Goal: Understand process/instructions: Learn how to perform a task or action

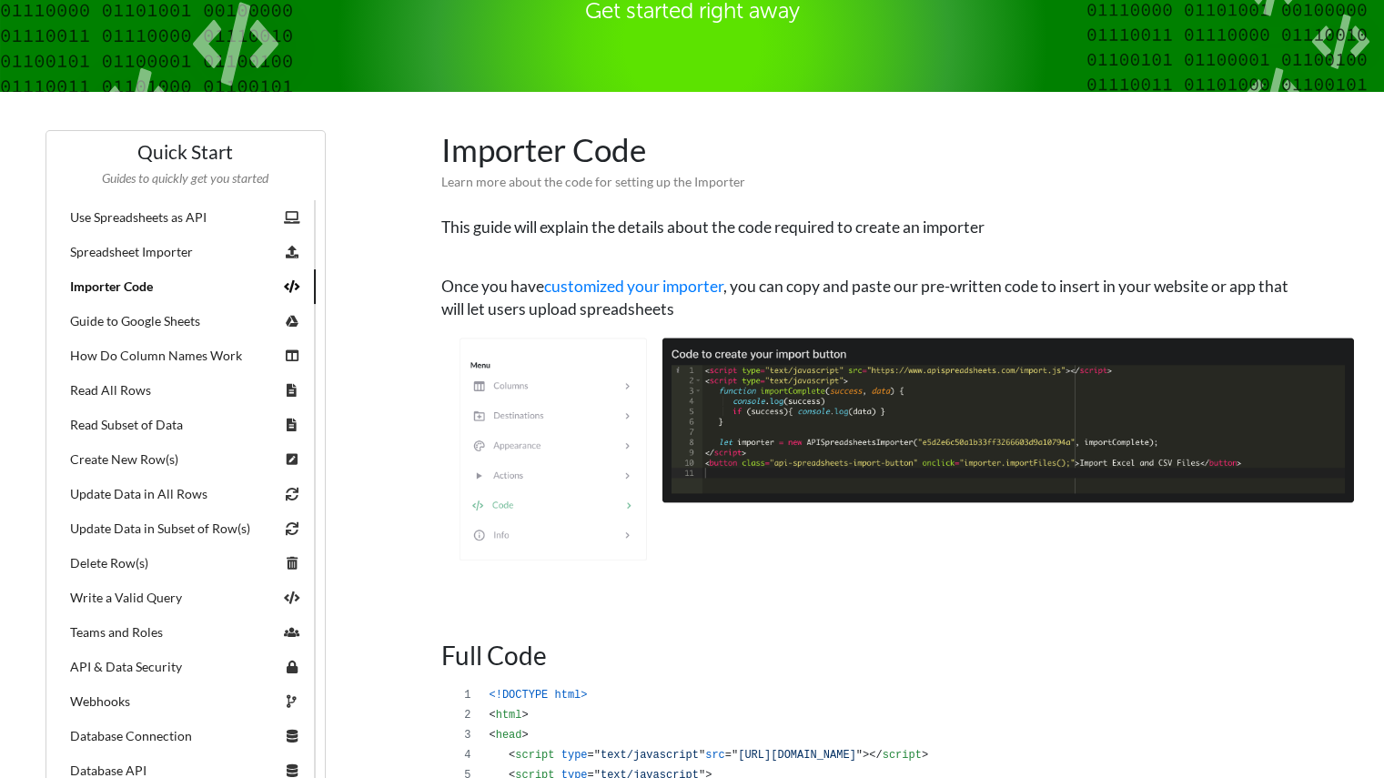
scroll to position [207, 0]
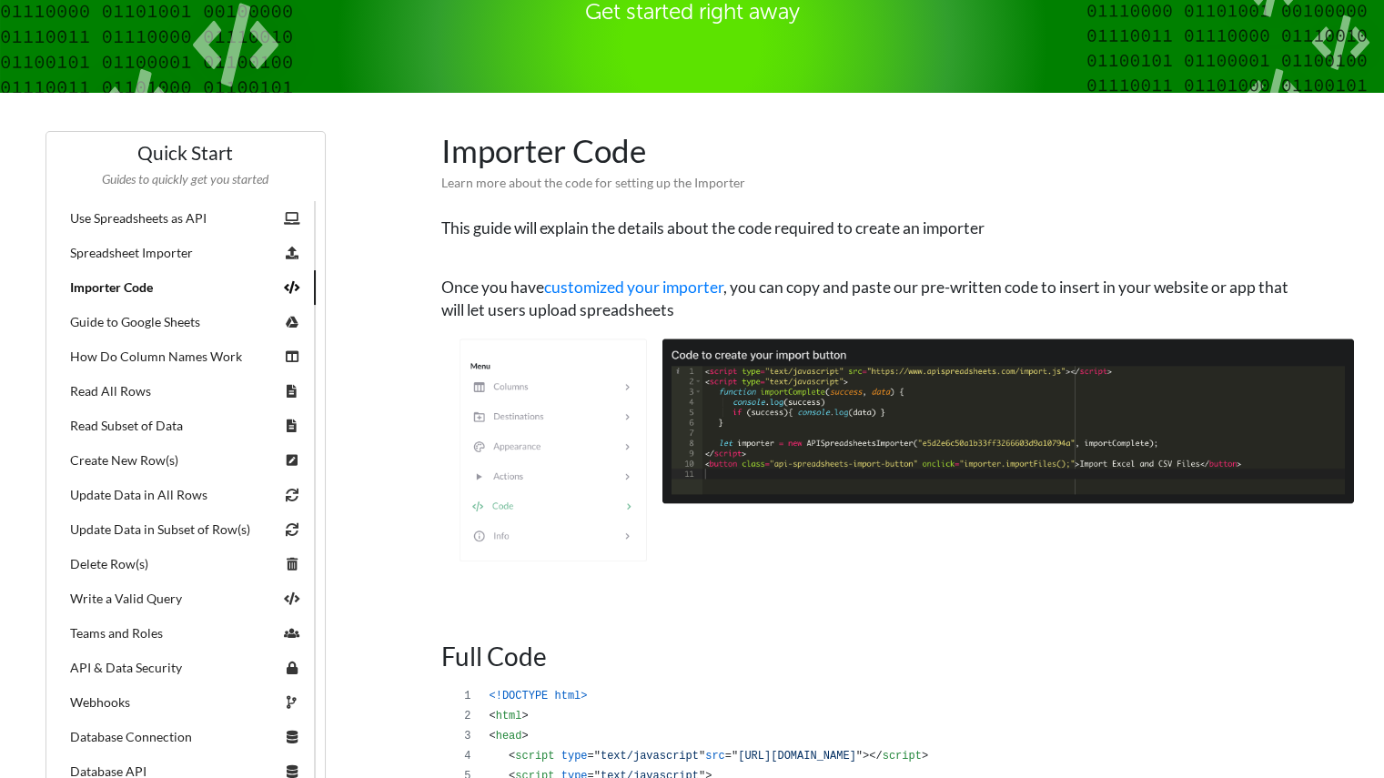
click at [168, 322] on link "Guide to Google Sheets" at bounding box center [186, 322] width 260 height 35
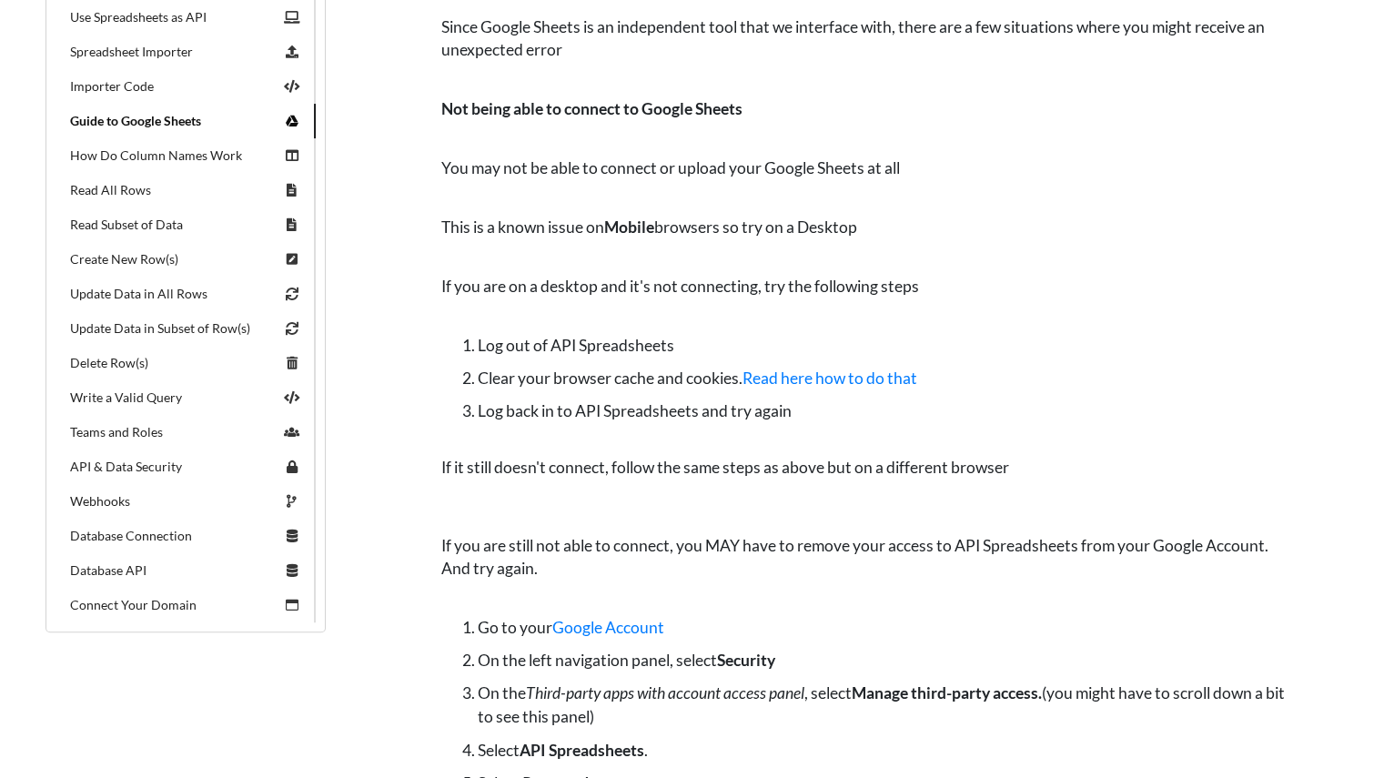
scroll to position [408, 0]
click at [141, 575] on link "Database API" at bounding box center [186, 570] width 260 height 35
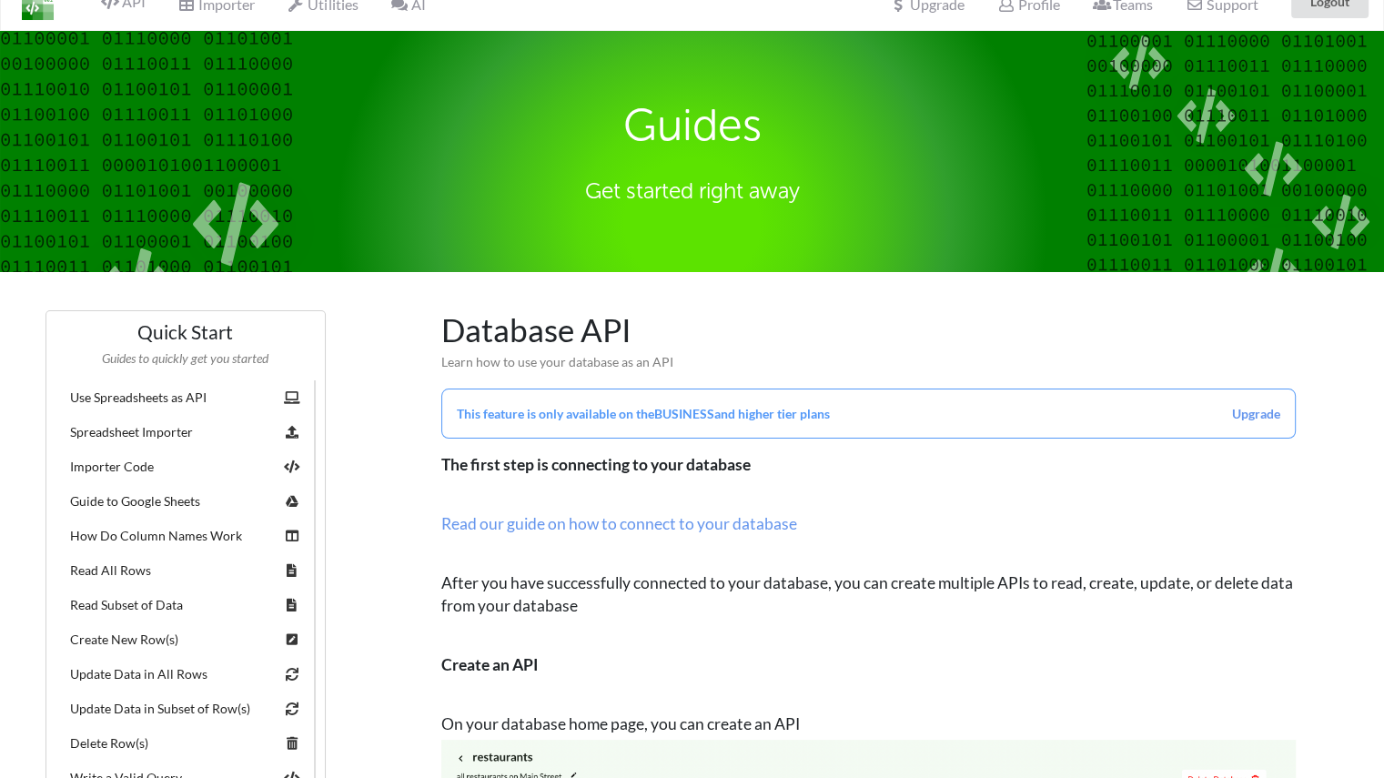
scroll to position [22, 0]
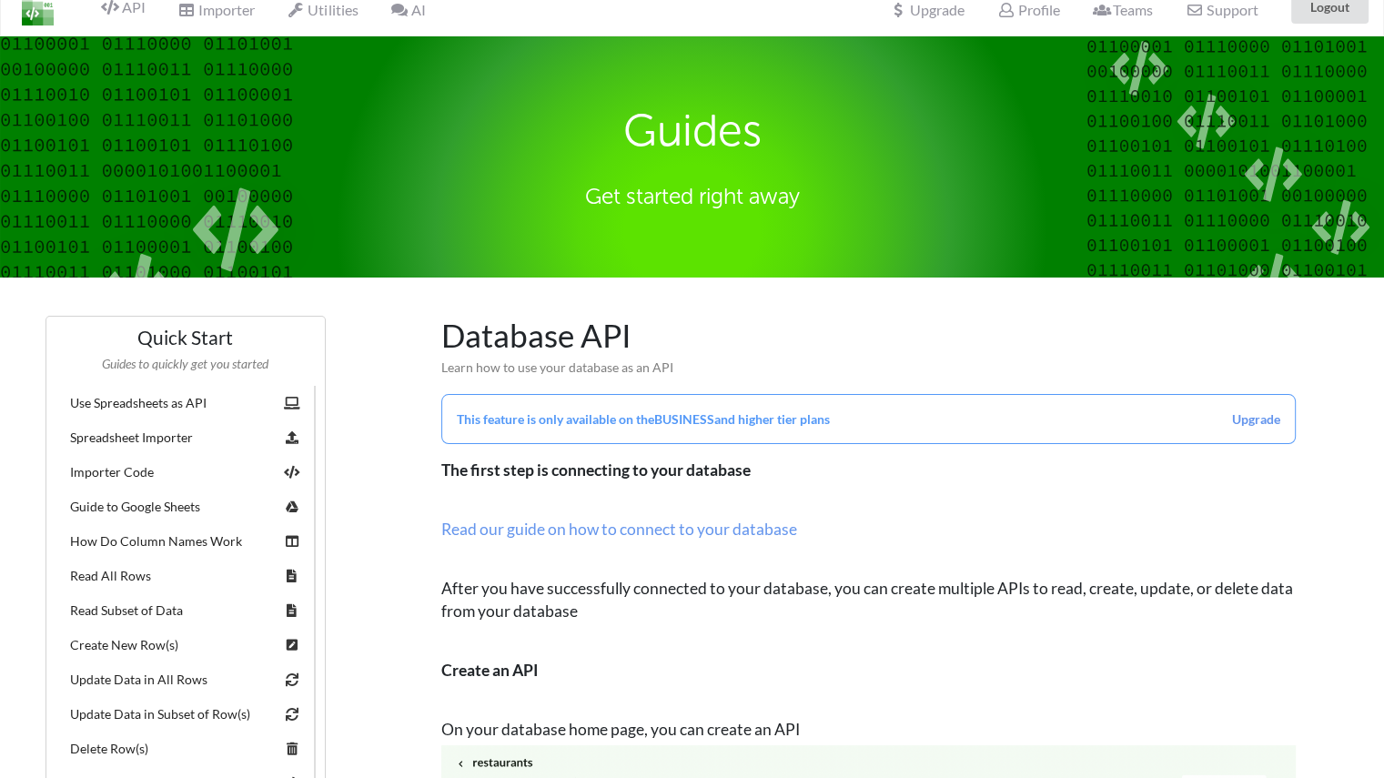
click at [160, 407] on link "Use Spreadsheets as API" at bounding box center [186, 403] width 260 height 35
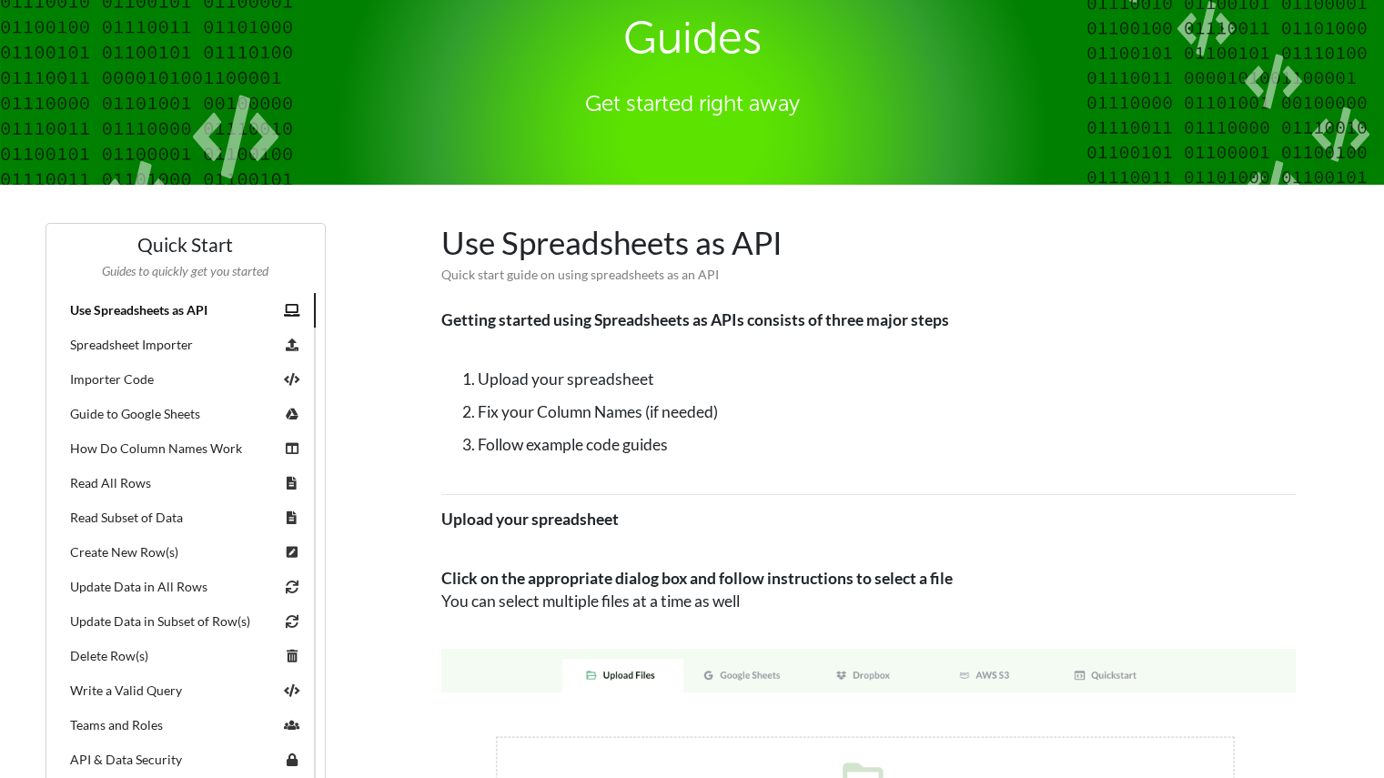
scroll to position [68, 0]
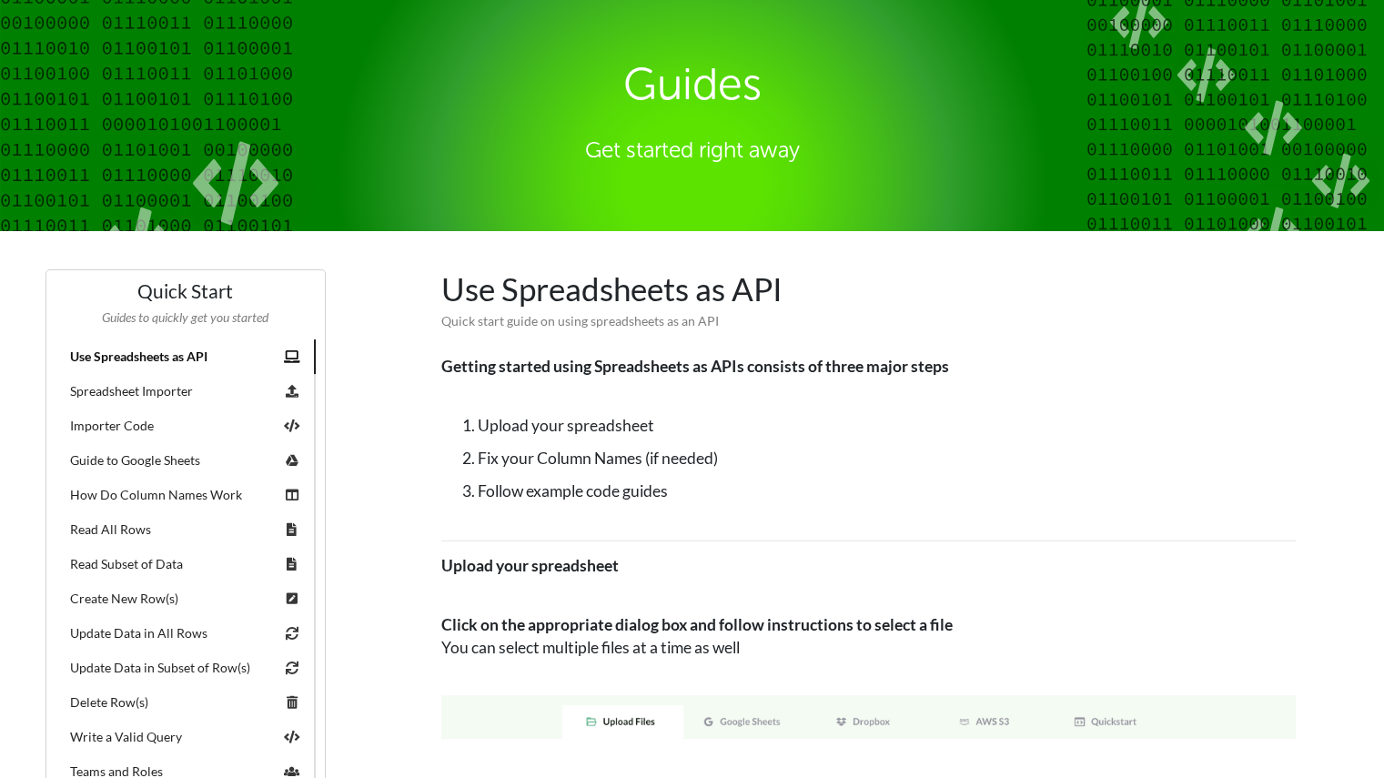
click at [146, 397] on link "Spreadsheet Importer" at bounding box center [186, 391] width 260 height 35
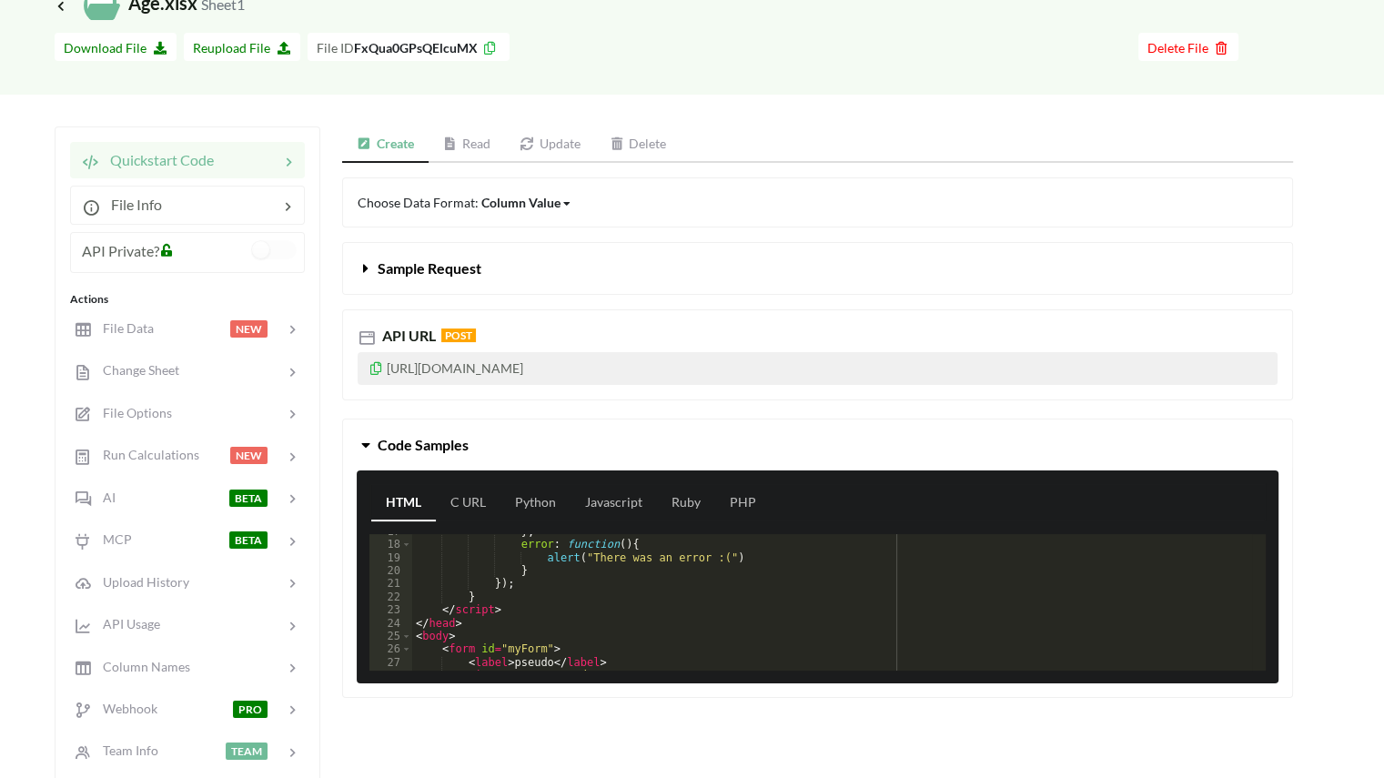
scroll to position [97, 0]
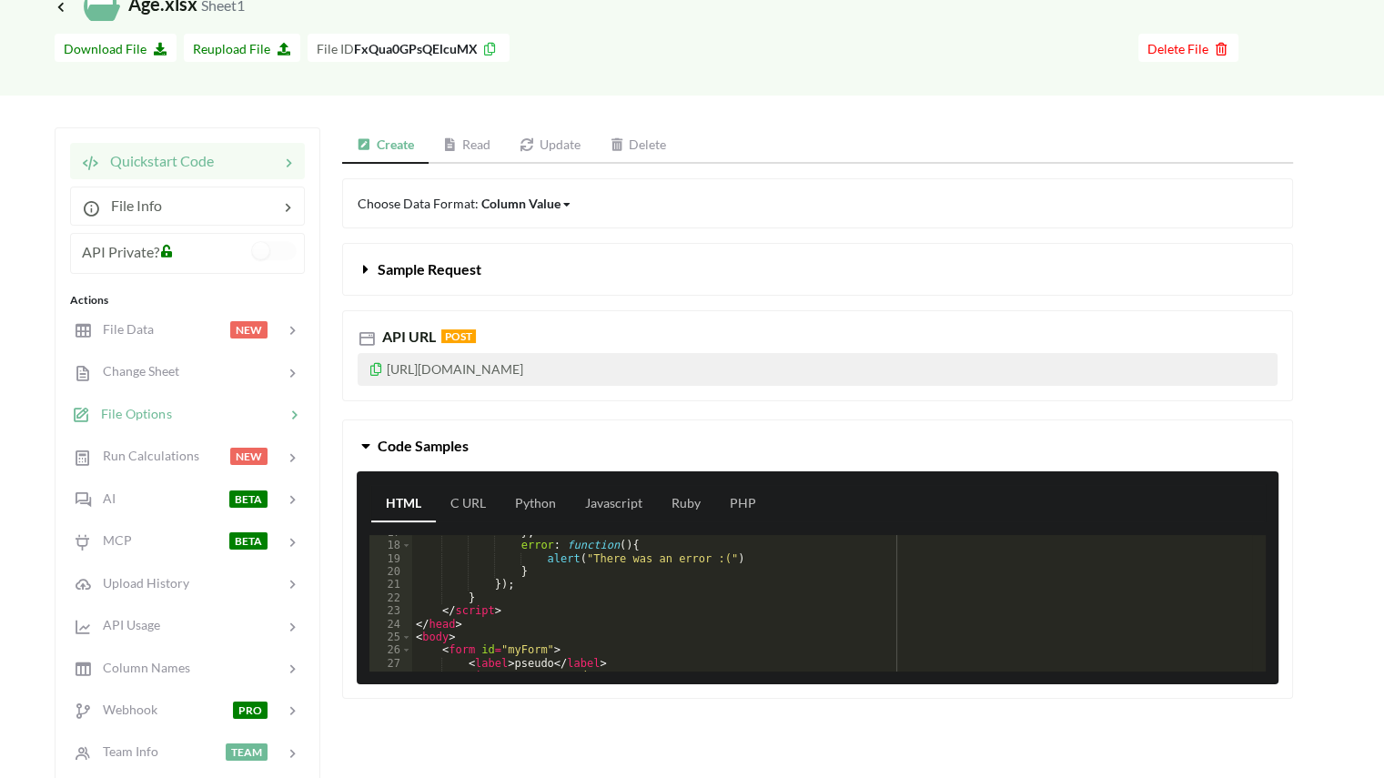
click at [173, 416] on div at bounding box center [228, 414] width 113 height 21
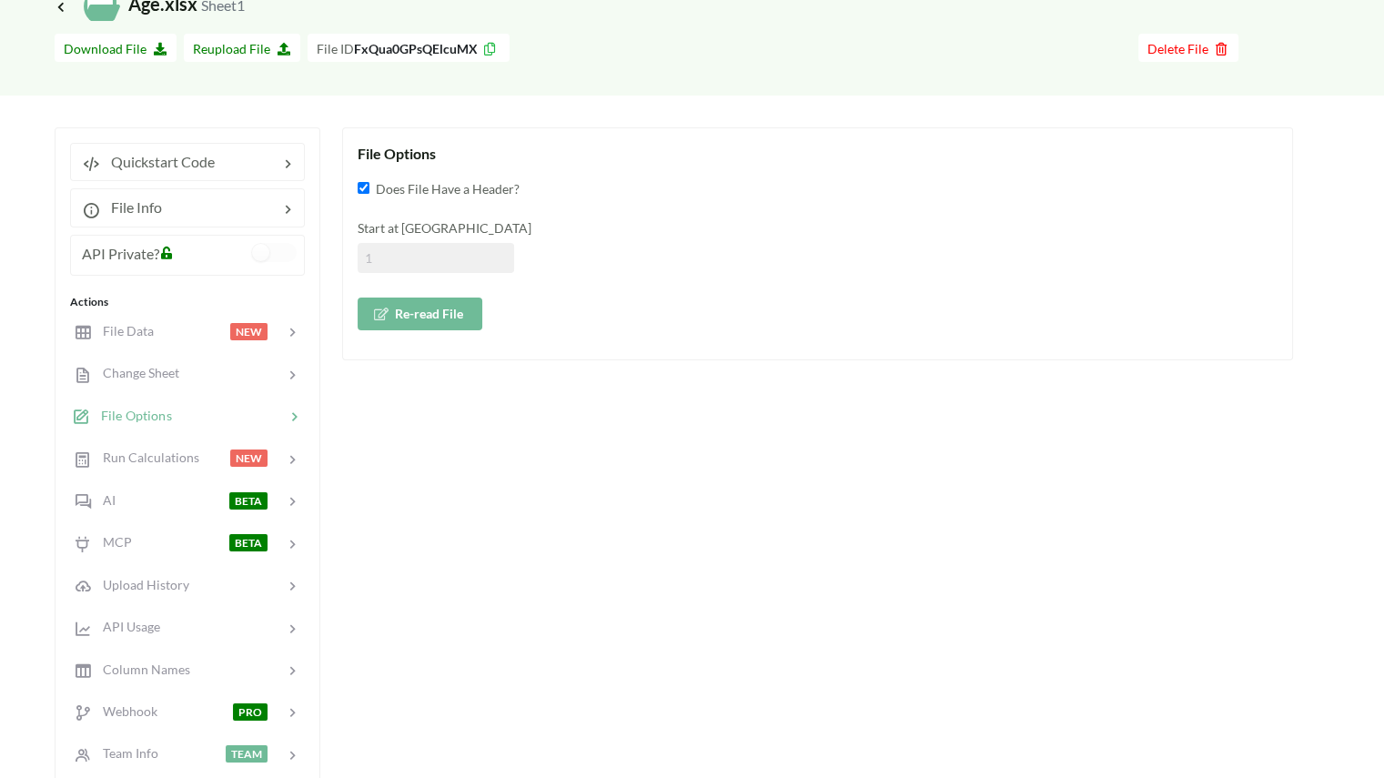
click at [422, 327] on button "Re-read File" at bounding box center [420, 314] width 125 height 33
click at [369, 187] on span "Does File Have a Header?" at bounding box center [444, 187] width 150 height 17
click at [369, 187] on input "Does File Have a Header?" at bounding box center [364, 188] width 12 height 12
checkbox input "false"
click at [382, 259] on input at bounding box center [436, 258] width 157 height 30
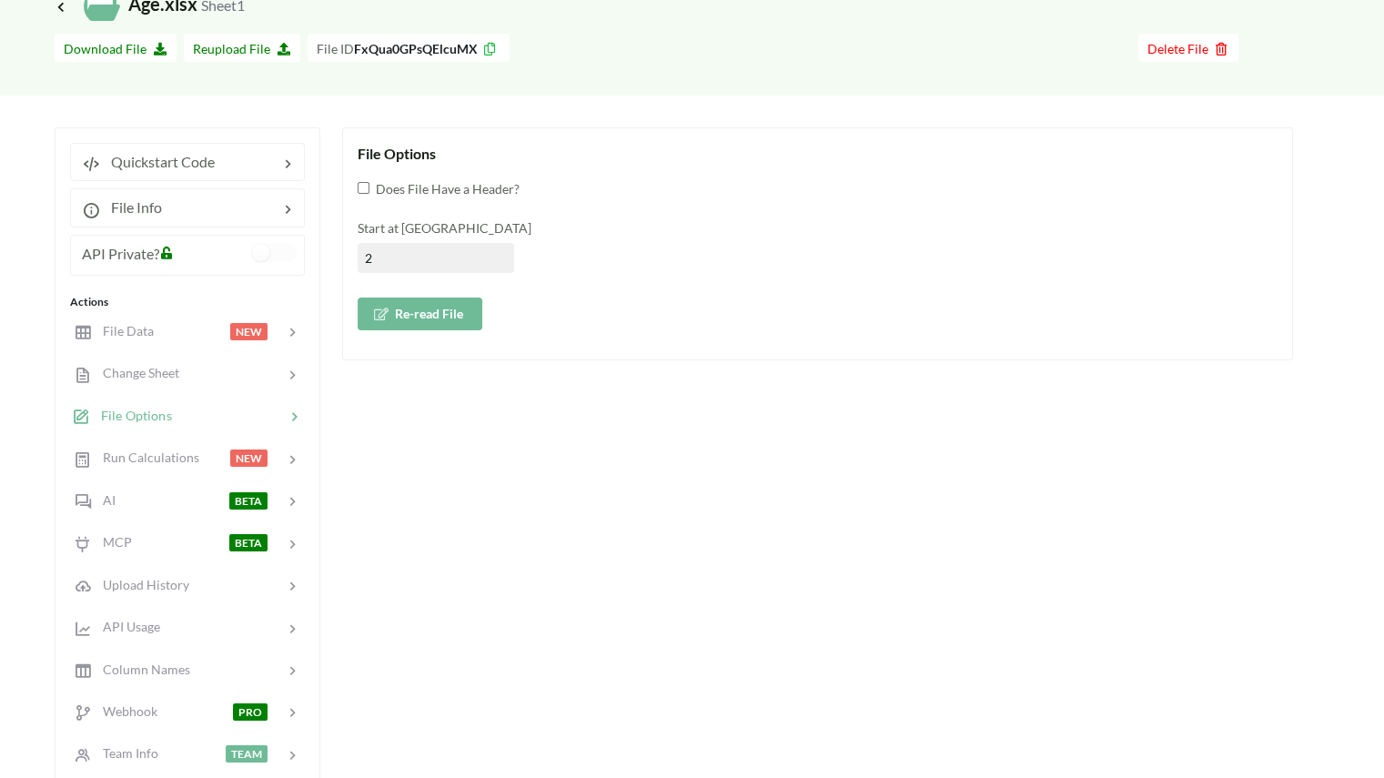
type input "2"
click at [369, 196] on label "Does File Have a Header?" at bounding box center [444, 188] width 150 height 19
click at [369, 194] on input "Does File Have a Header?" at bounding box center [364, 188] width 12 height 12
checkbox input "true"
click at [414, 318] on button "Re-read File" at bounding box center [420, 314] width 125 height 33
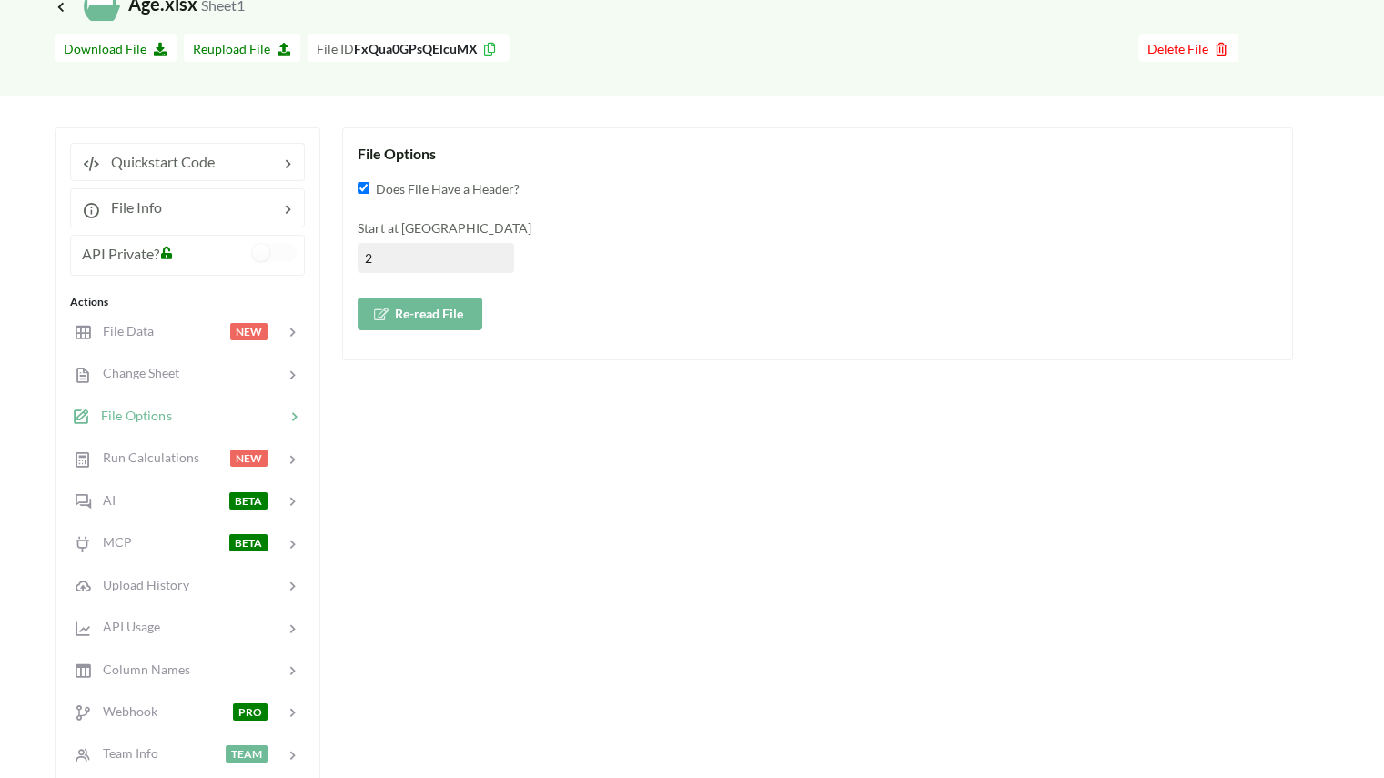
click at [410, 259] on input "2" at bounding box center [436, 258] width 157 height 30
type input "1"
click at [433, 327] on button "Re-read File" at bounding box center [420, 314] width 125 height 33
click at [465, 512] on div "File Options Does File Have a Header? Start at Row 1 Re-read File" at bounding box center [817, 543] width 951 height 833
click at [180, 369] on div at bounding box center [232, 373] width 106 height 21
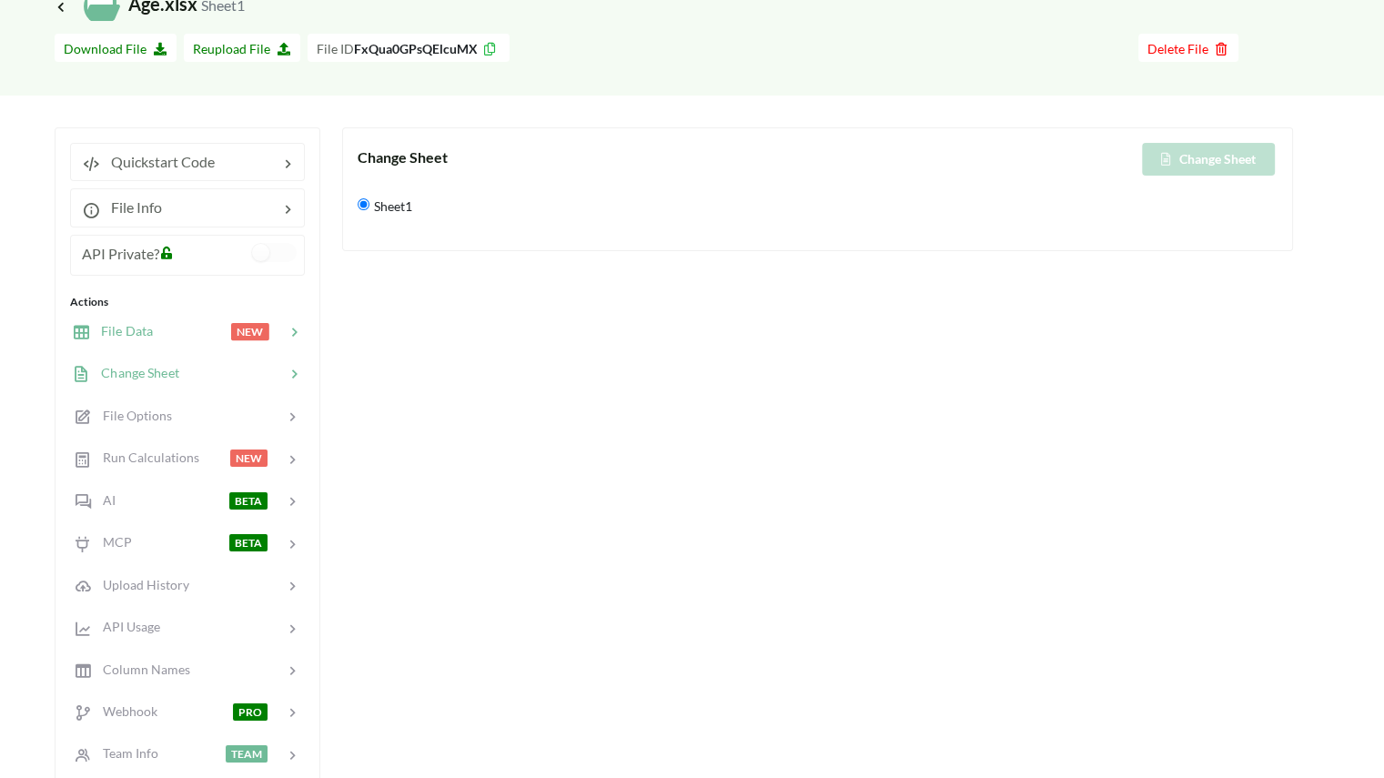
click at [149, 331] on span "File Data" at bounding box center [121, 330] width 63 height 15
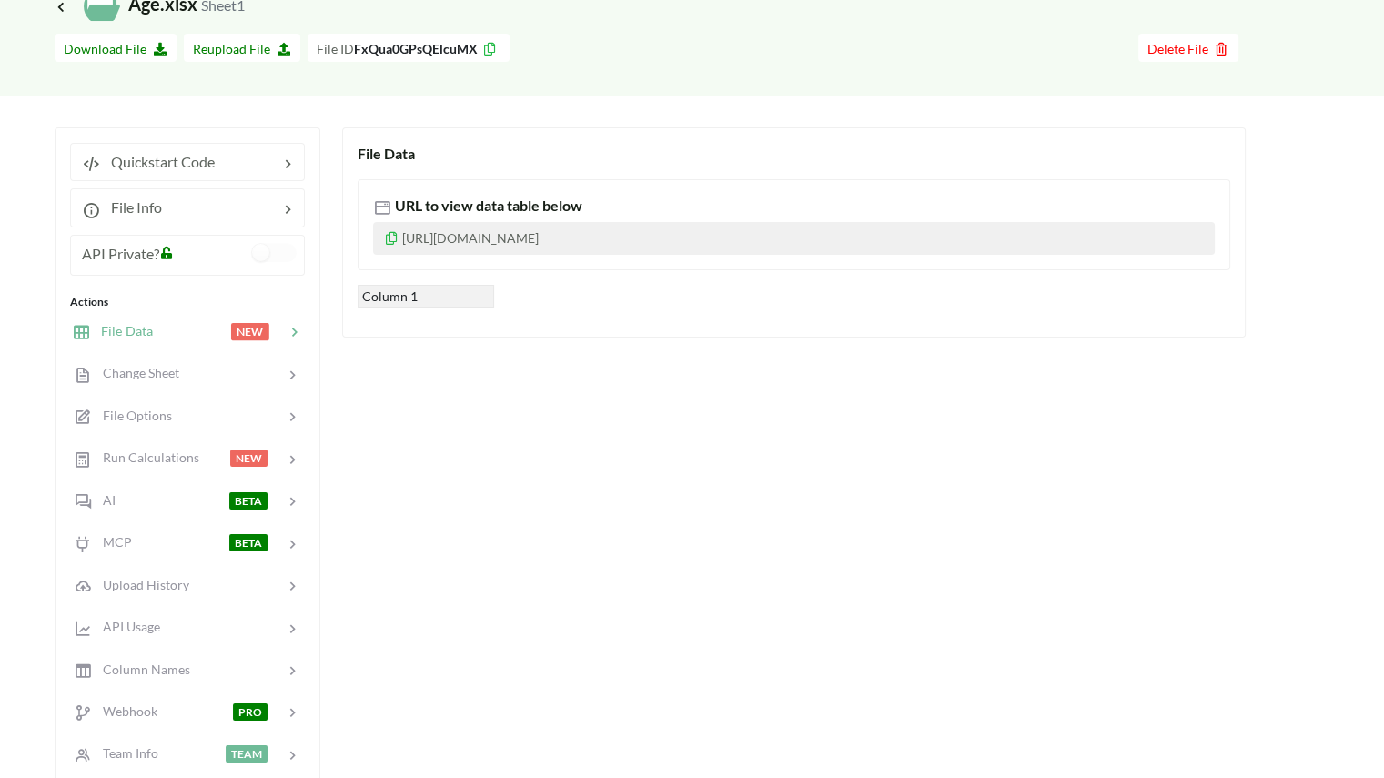
click at [420, 301] on div "Column 1" at bounding box center [426, 296] width 137 height 23
click at [218, 210] on div at bounding box center [220, 208] width 116 height 22
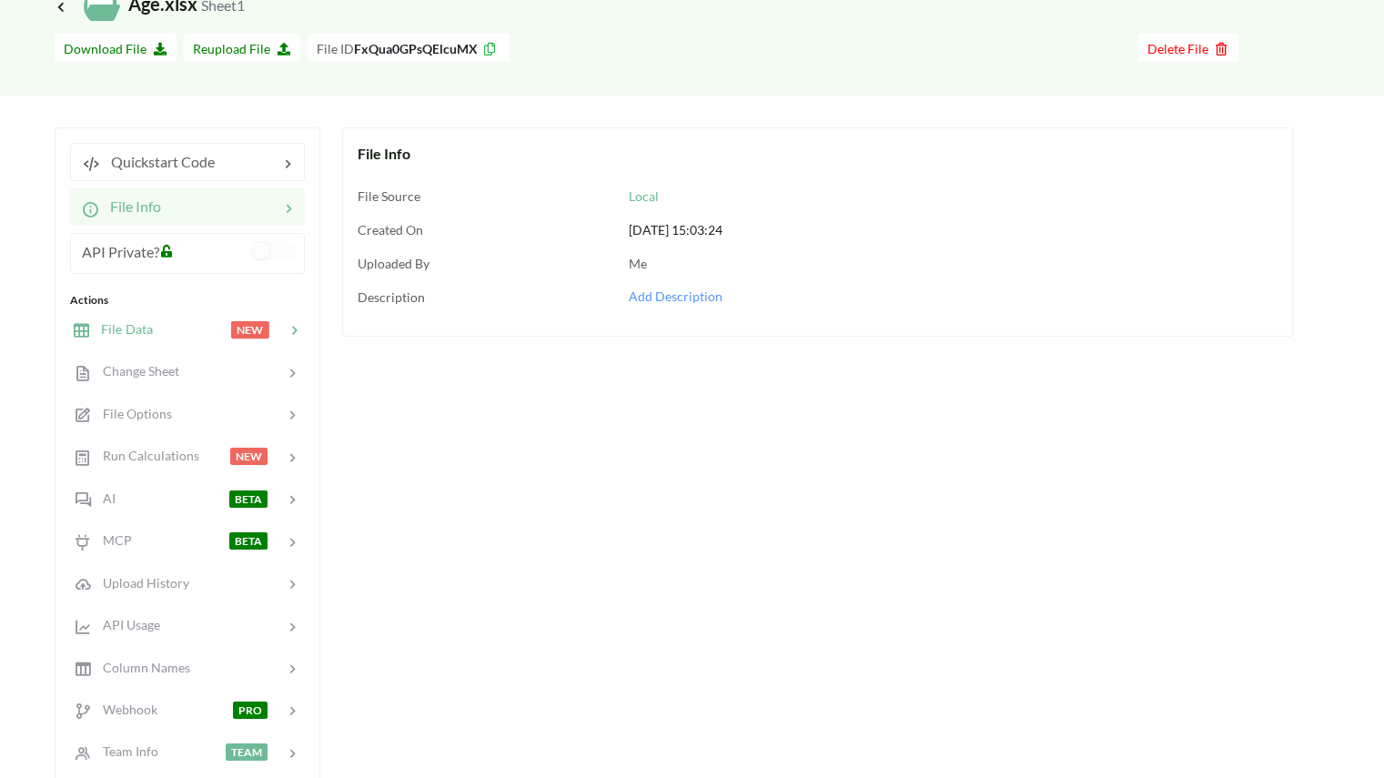
click at [122, 330] on span "File Data" at bounding box center [121, 328] width 63 height 15
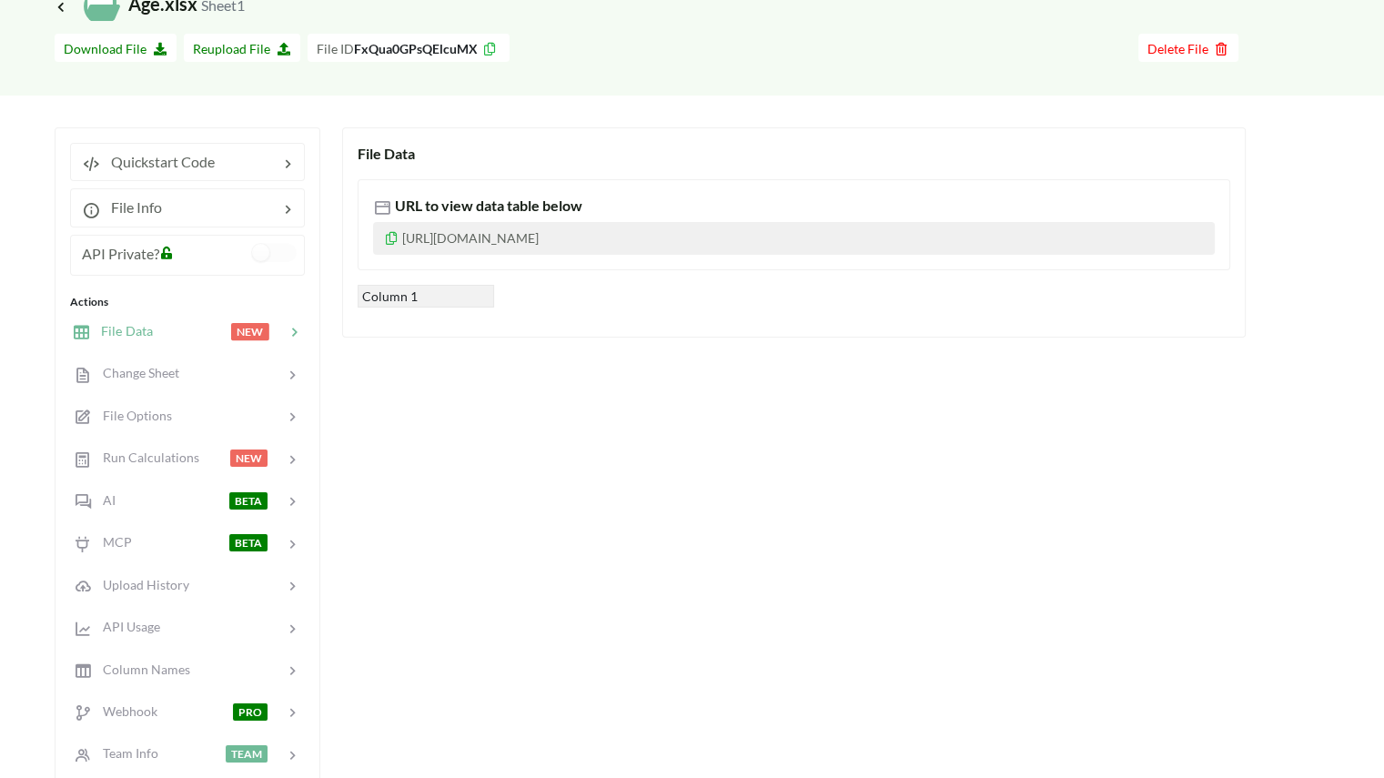
click at [193, 255] on div at bounding box center [214, 258] width 75 height 30
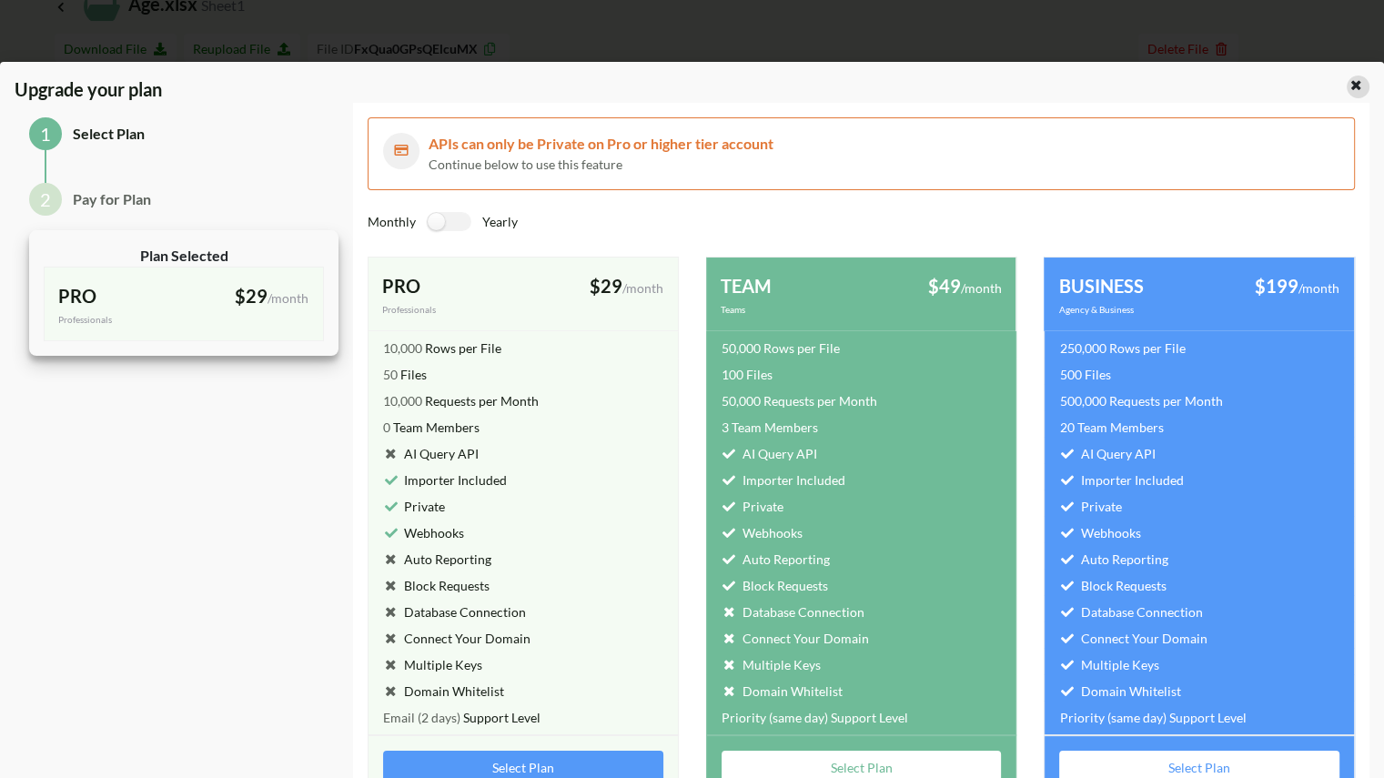
click at [1351, 83] on icon at bounding box center [1356, 82] width 15 height 13
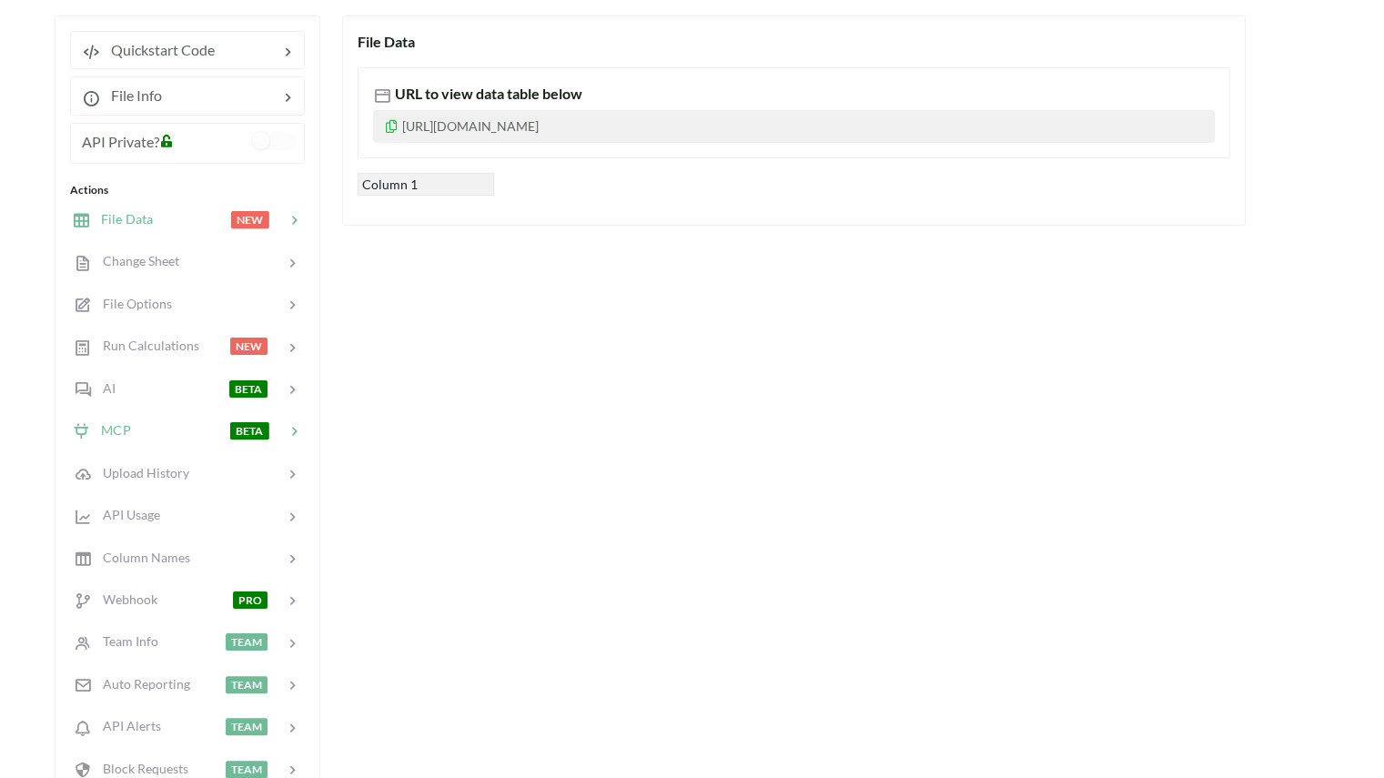
scroll to position [221, 0]
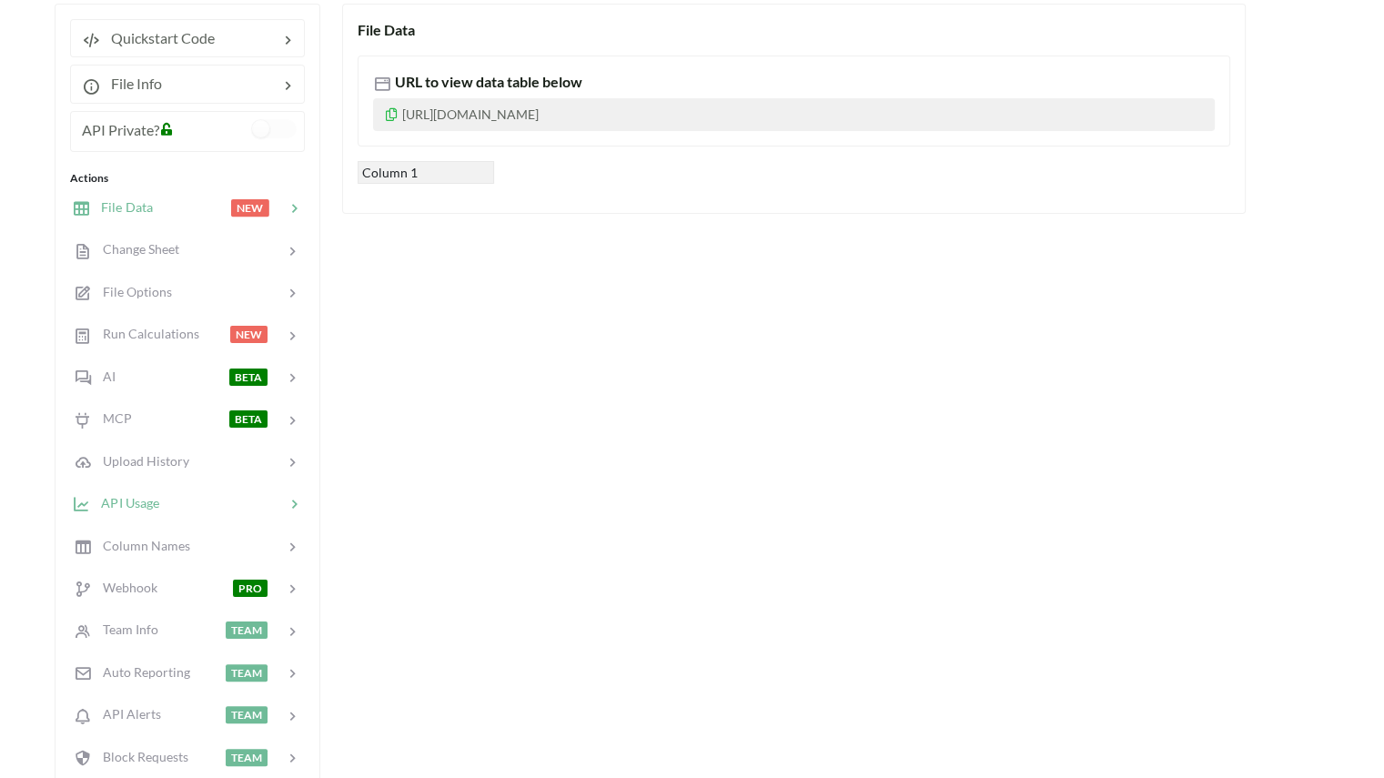
click at [179, 494] on div at bounding box center [222, 503] width 126 height 21
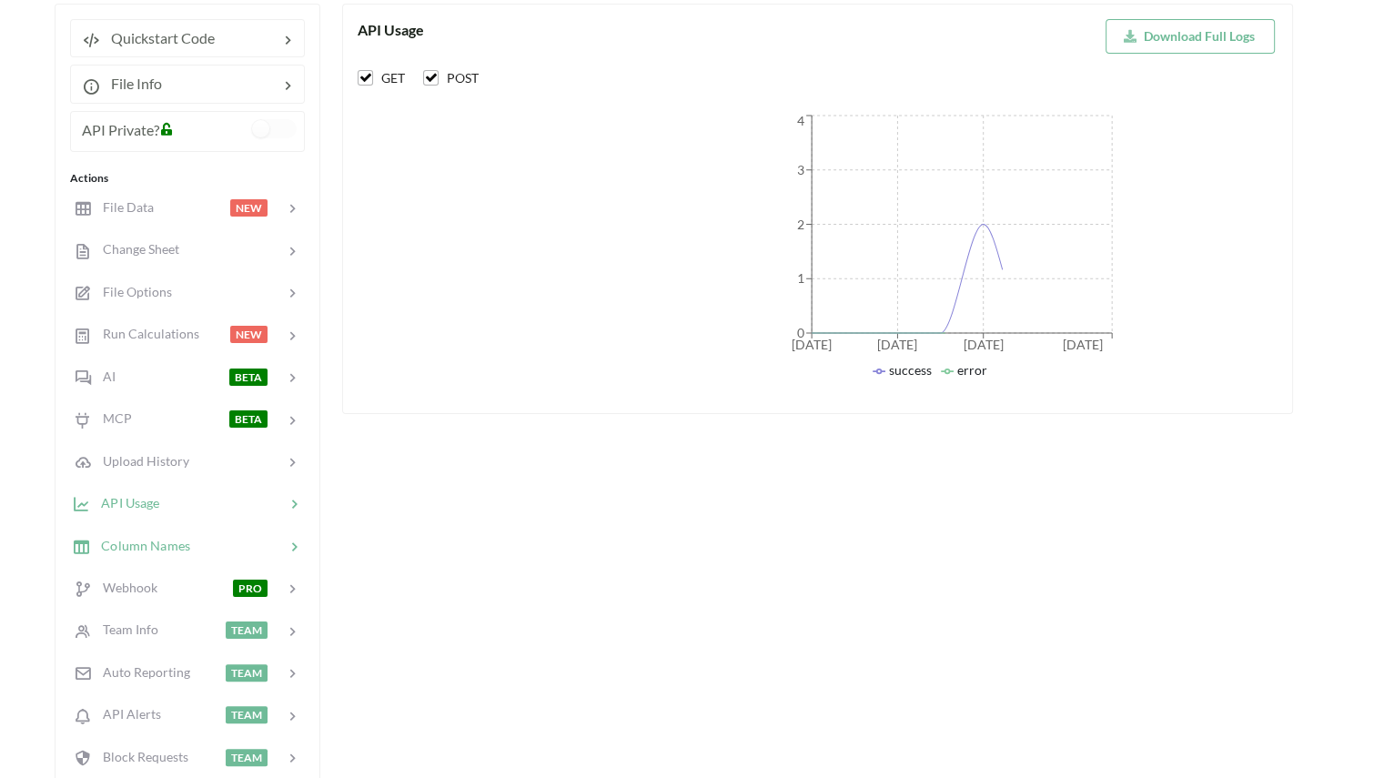
click at [192, 535] on div at bounding box center [237, 545] width 95 height 21
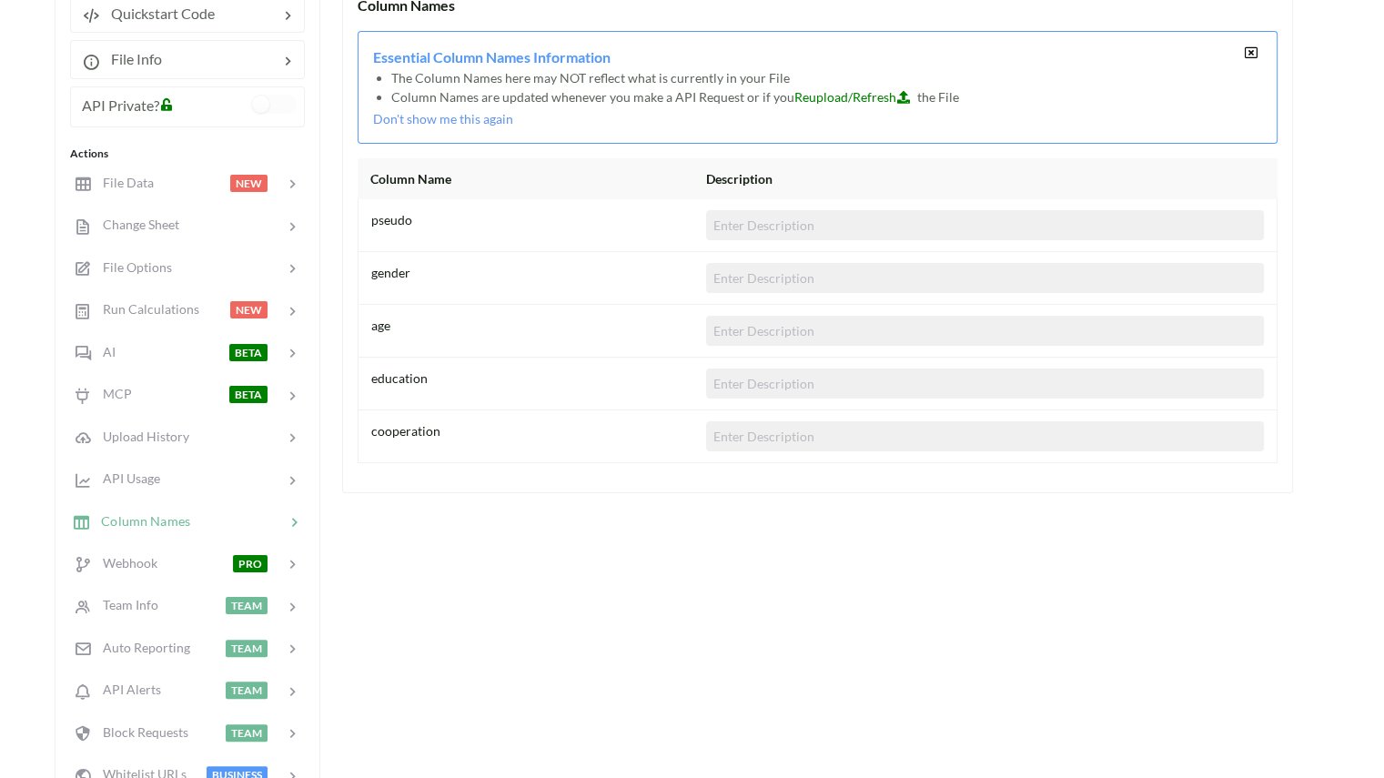
scroll to position [222, 0]
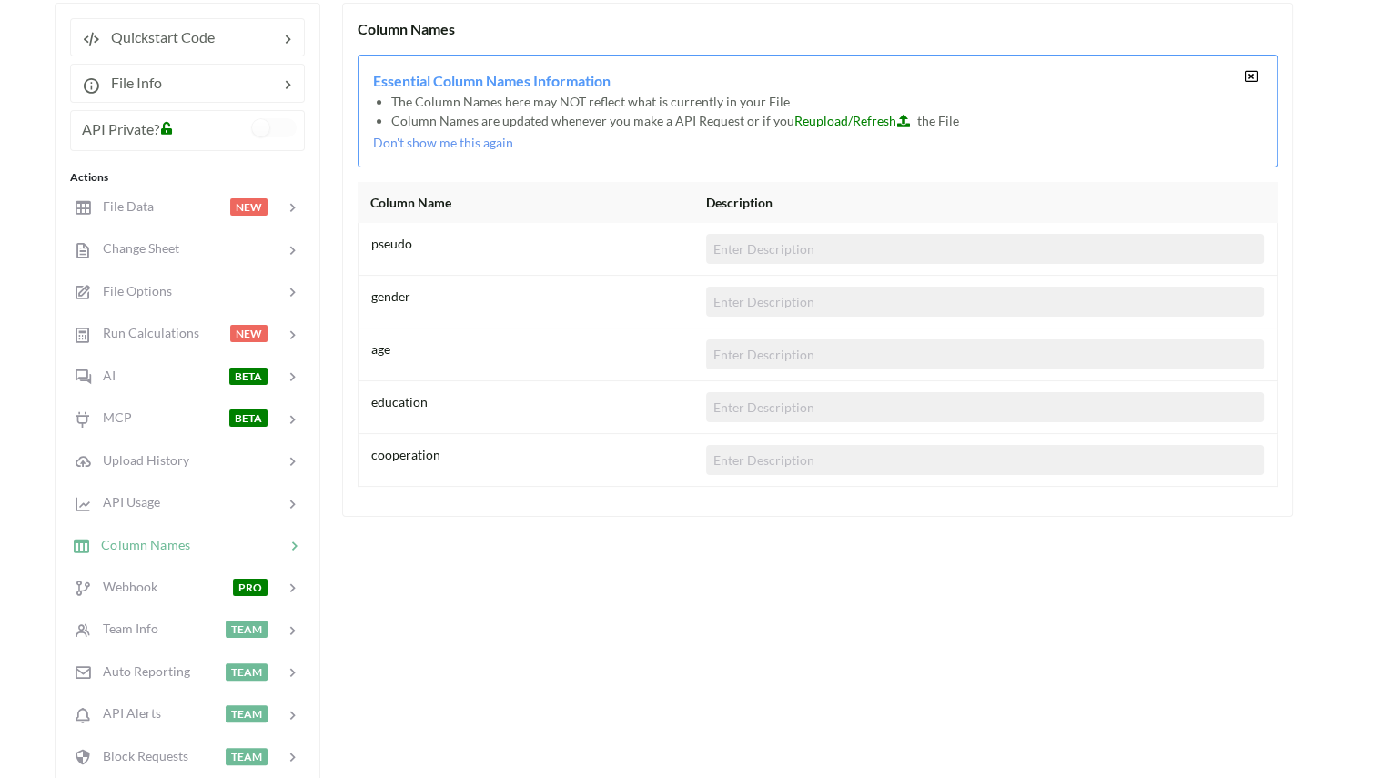
click at [751, 241] on input at bounding box center [985, 249] width 558 height 30
click at [525, 583] on div "Column Names Essential Column Names Information The Column Names here may NOT r…" at bounding box center [817, 419] width 951 height 833
click at [1256, 70] on icon at bounding box center [1251, 76] width 15 height 13
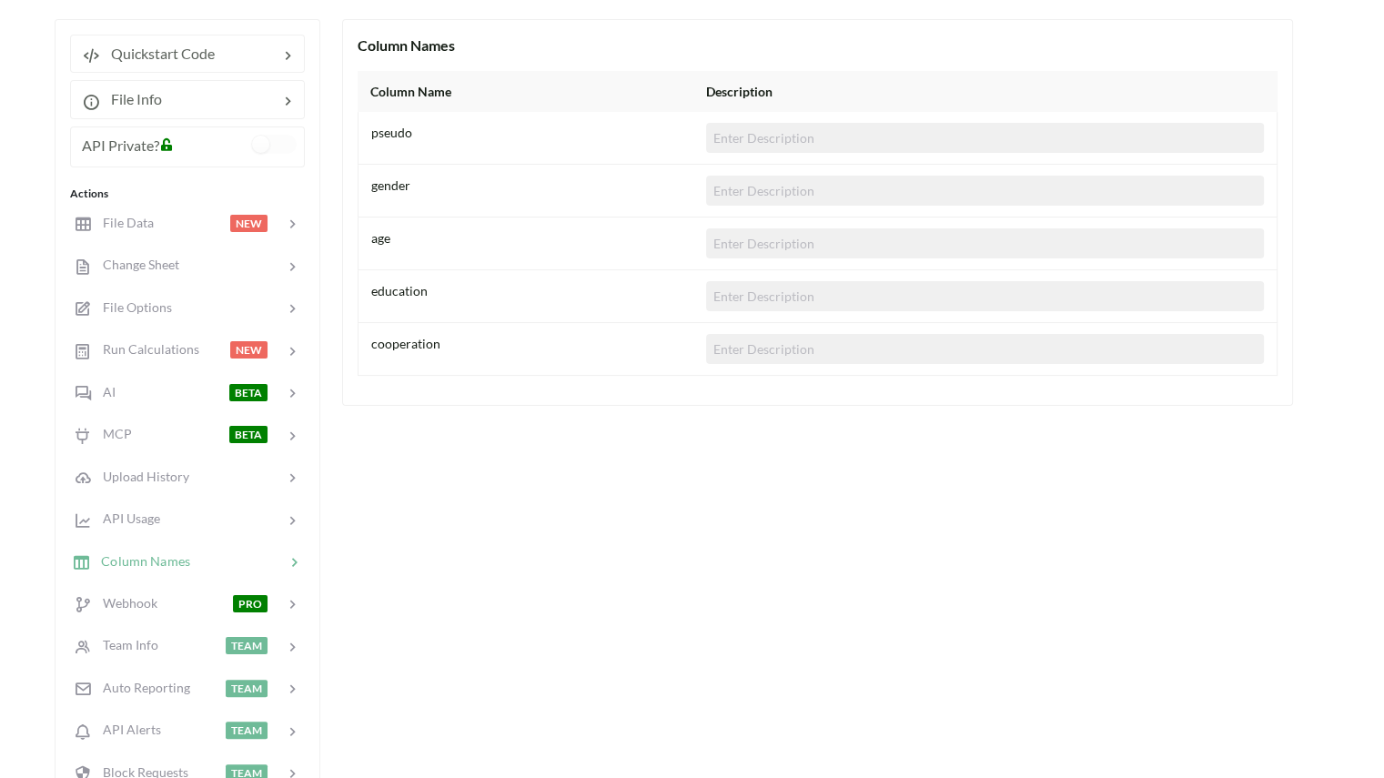
scroll to position [164, 0]
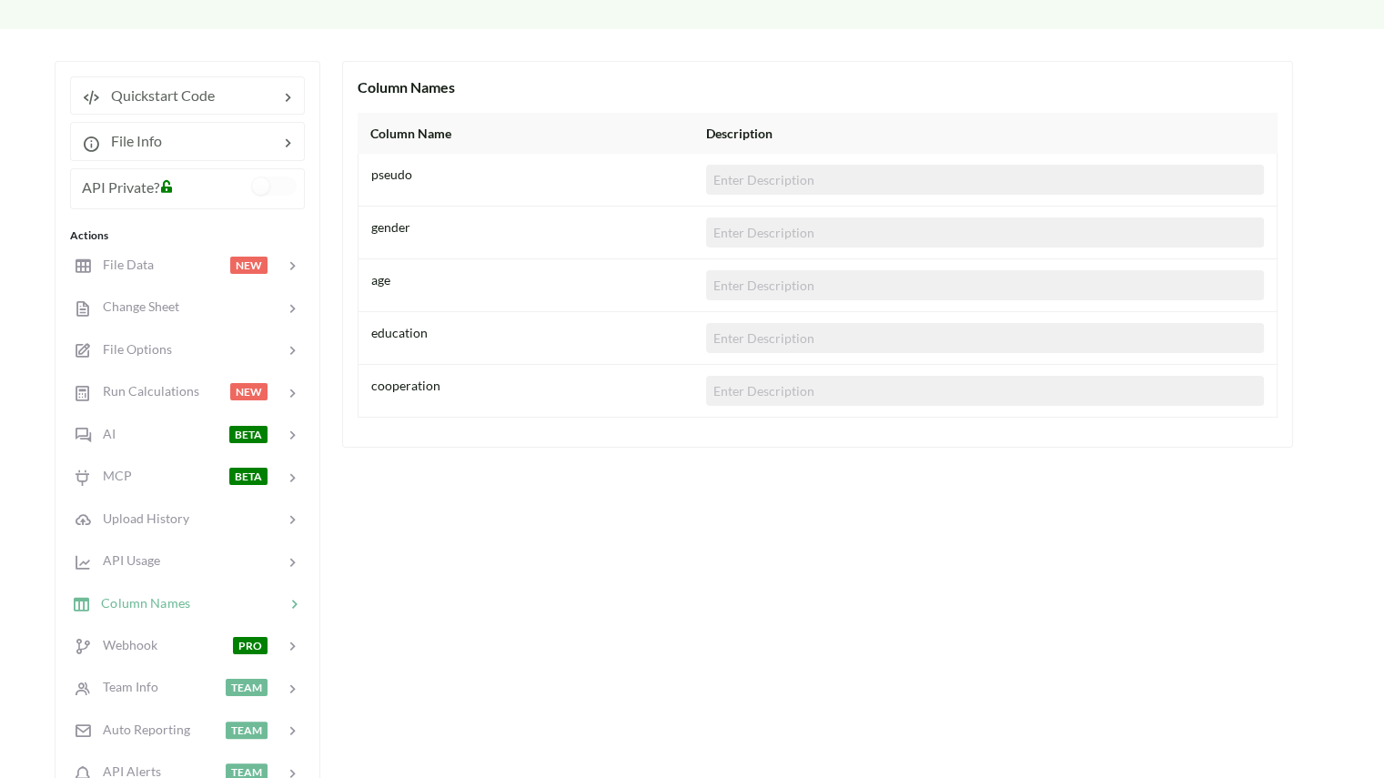
click at [416, 165] on div "pseudo" at bounding box center [538, 180] width 335 height 30
click at [419, 116] on div "Column Name Description" at bounding box center [818, 133] width 920 height 41
click at [168, 163] on div "Quickstart Code File Info API Private? Actions File Data NEW Change Sheet File …" at bounding box center [188, 477] width 266 height 833
click at [232, 130] on div at bounding box center [220, 141] width 116 height 22
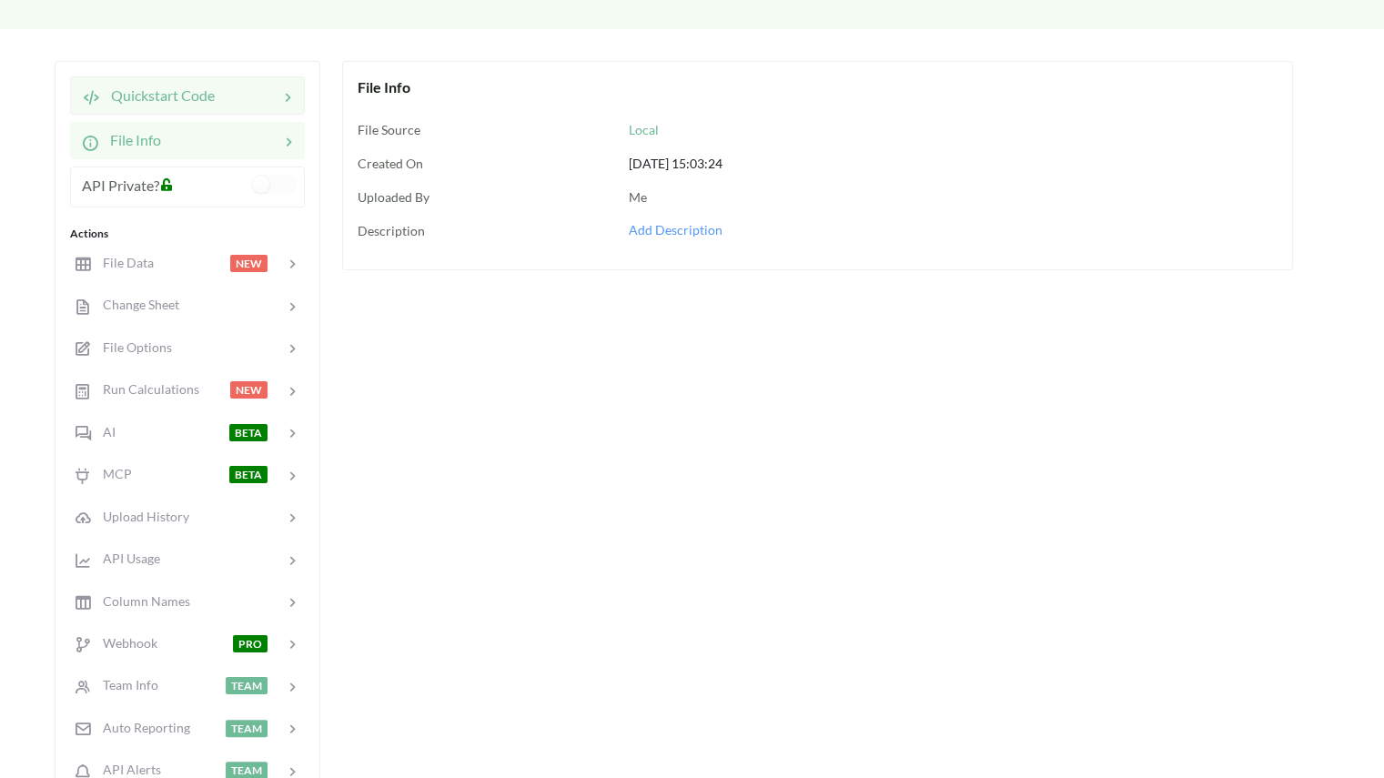
click at [219, 103] on div at bounding box center [247, 96] width 64 height 22
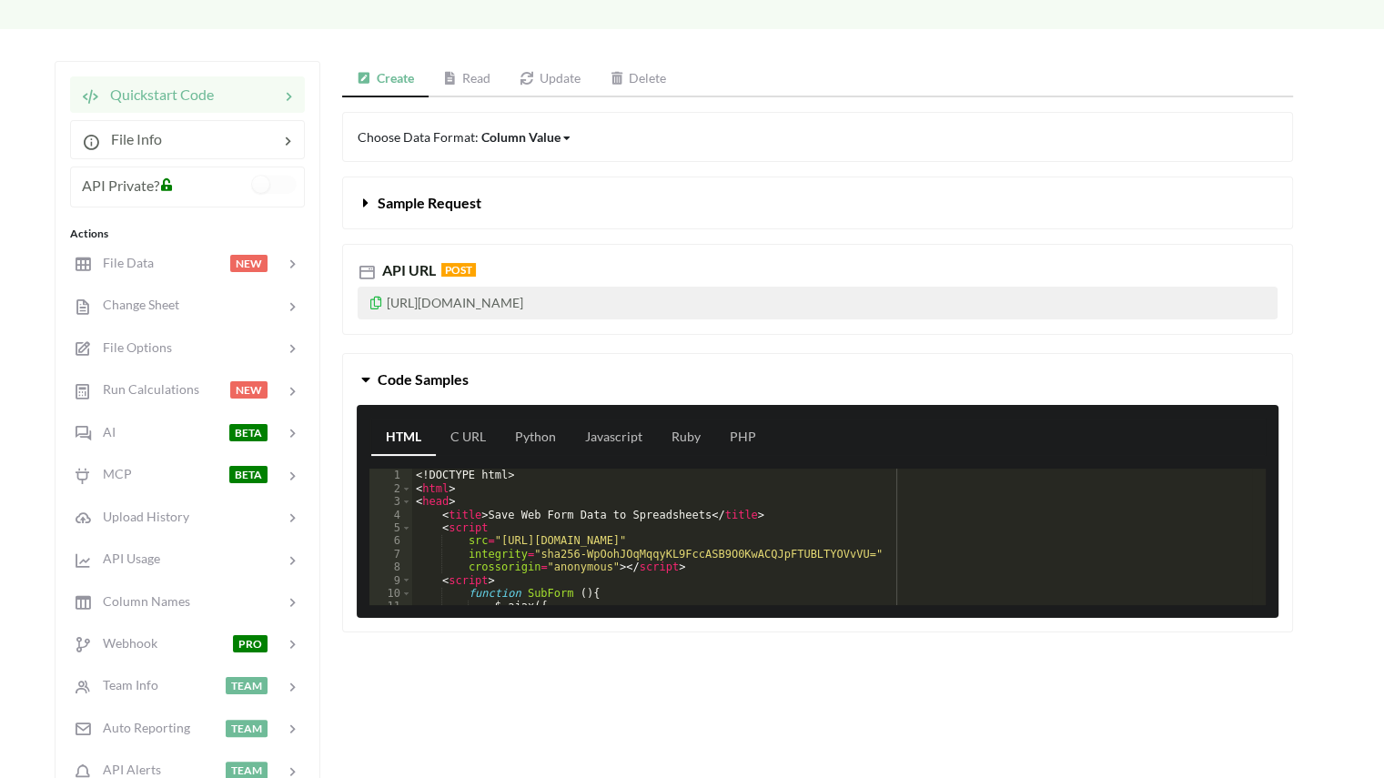
click at [565, 68] on link "Update" at bounding box center [550, 79] width 90 height 36
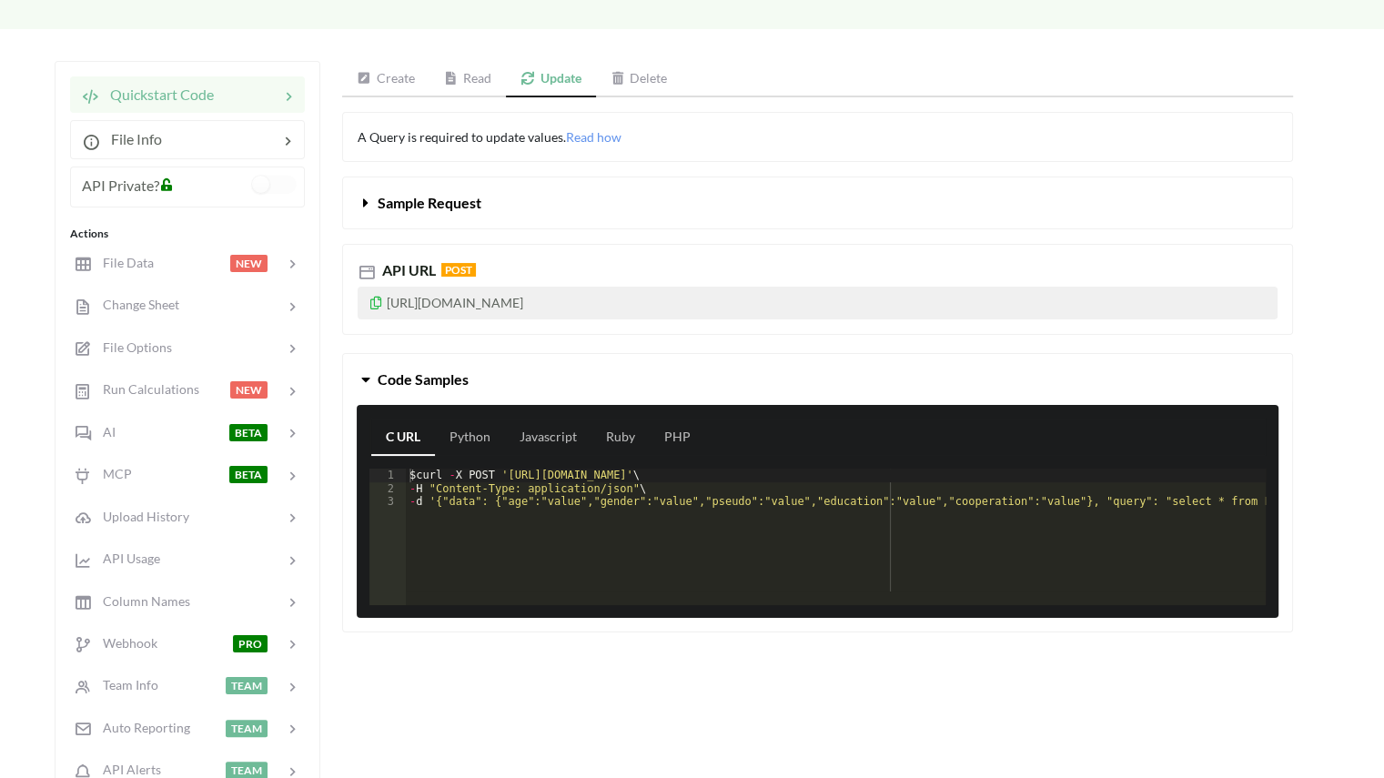
click at [460, 73] on link "Read" at bounding box center [468, 79] width 77 height 36
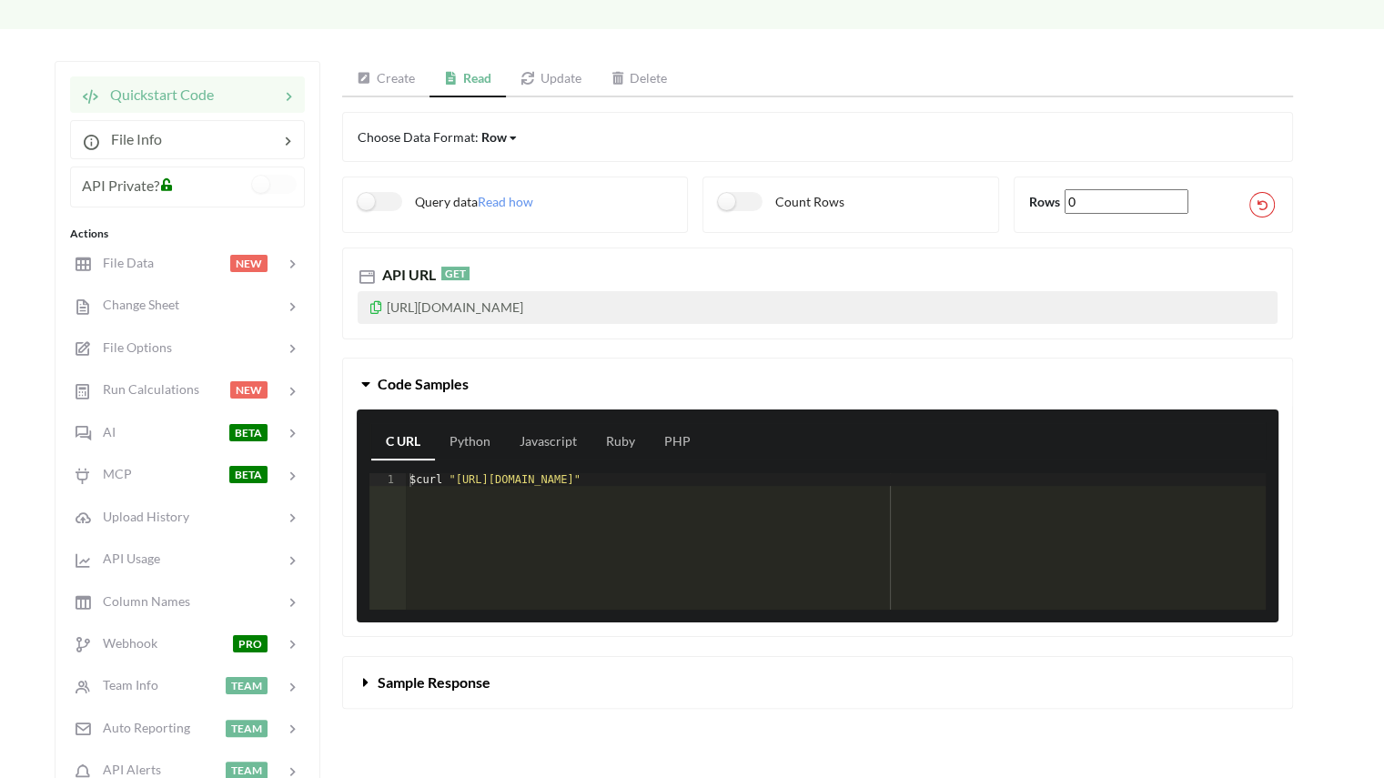
click at [380, 83] on link "Create" at bounding box center [385, 79] width 87 height 36
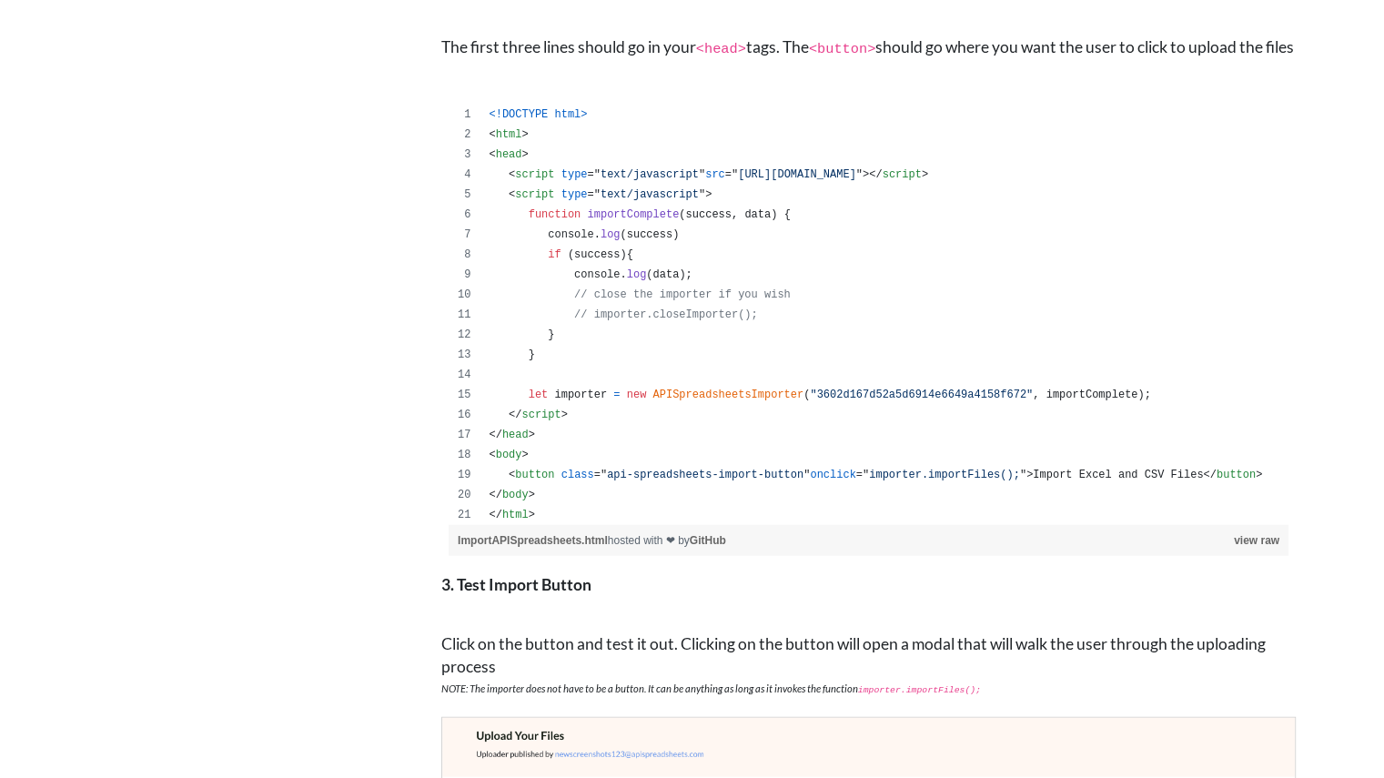
scroll to position [4550, 0]
